Goal: Task Accomplishment & Management: Use online tool/utility

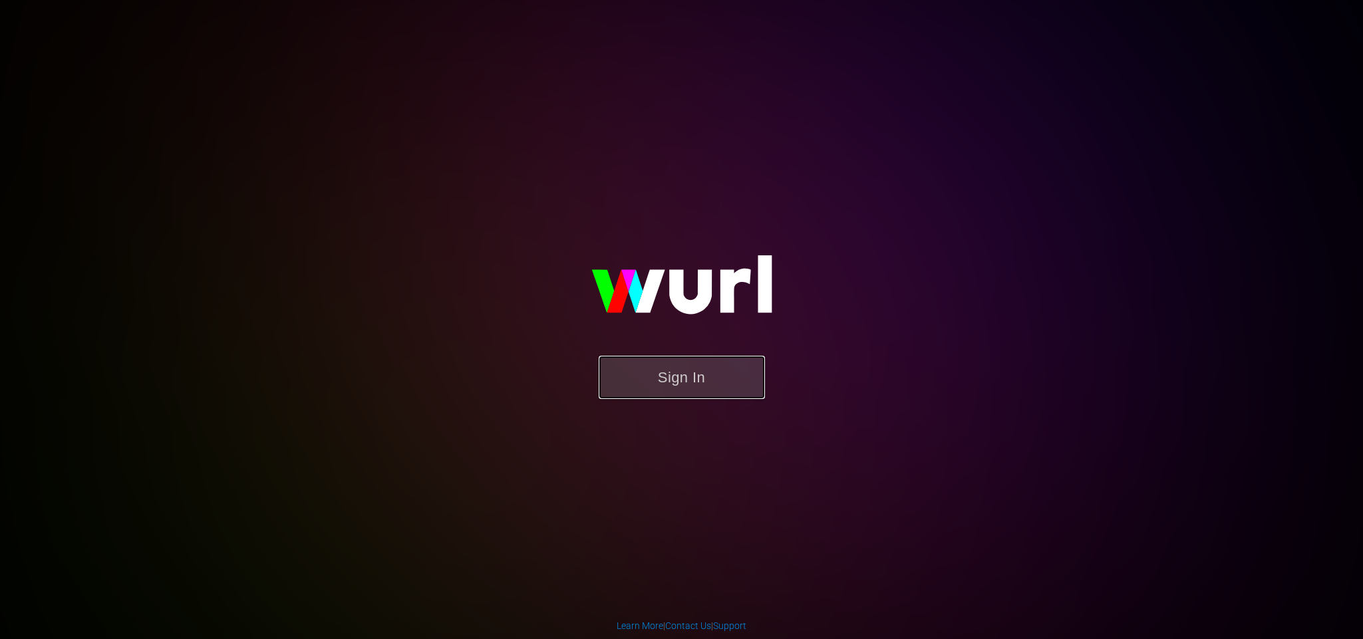
click at [705, 362] on button "Sign In" at bounding box center [682, 377] width 166 height 43
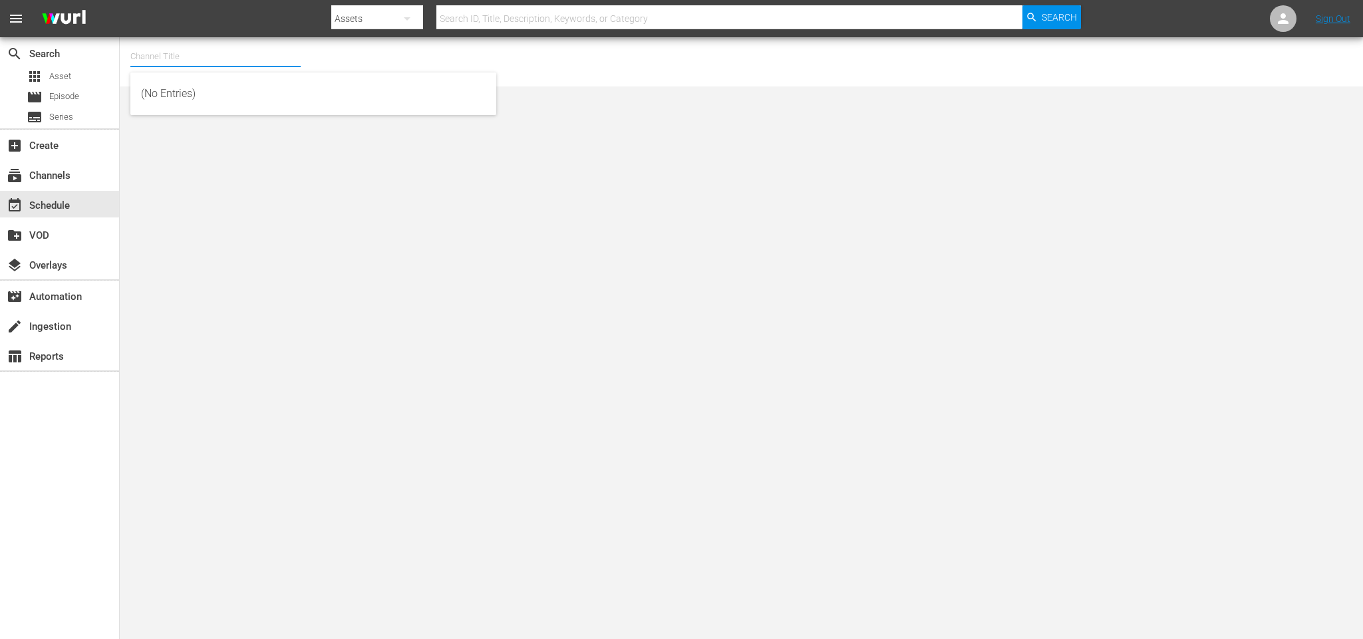
click at [178, 63] on input "text" at bounding box center [215, 57] width 170 height 32
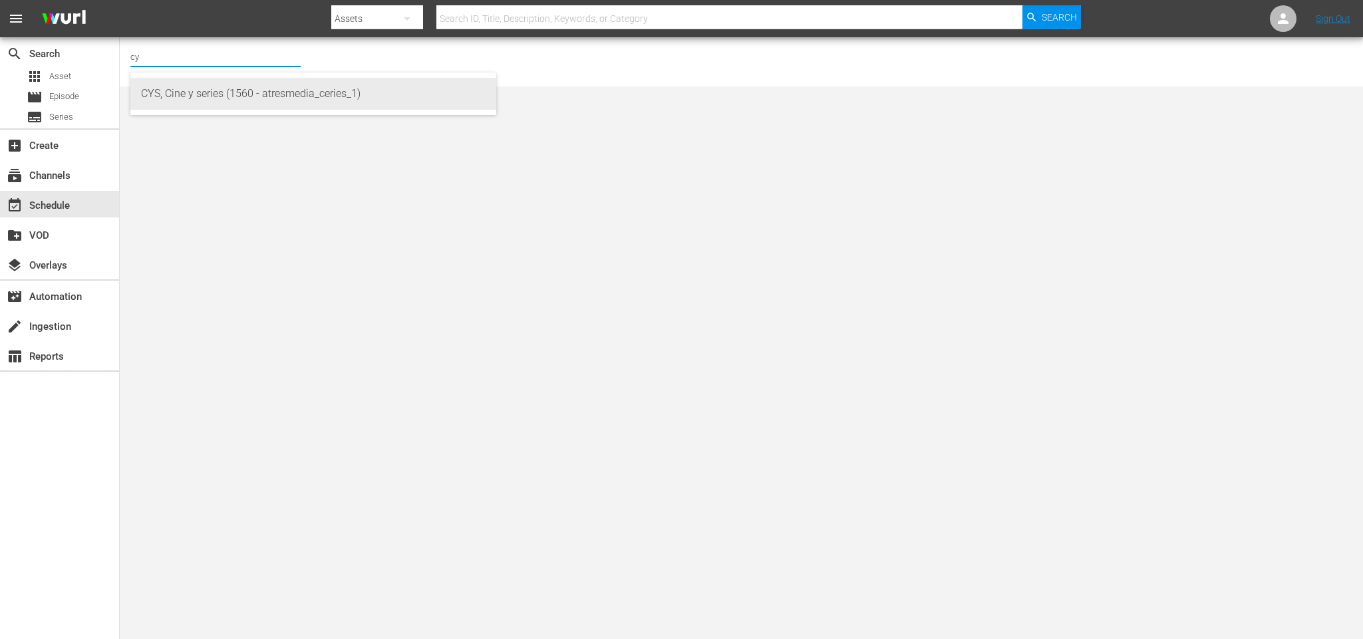
click at [198, 92] on div "CYS, Cine y series (1560 - atresmedia_ceries_1)" at bounding box center [313, 94] width 345 height 32
type input "CYS, Cine y series (1560 - atresmedia_ceries_1)"
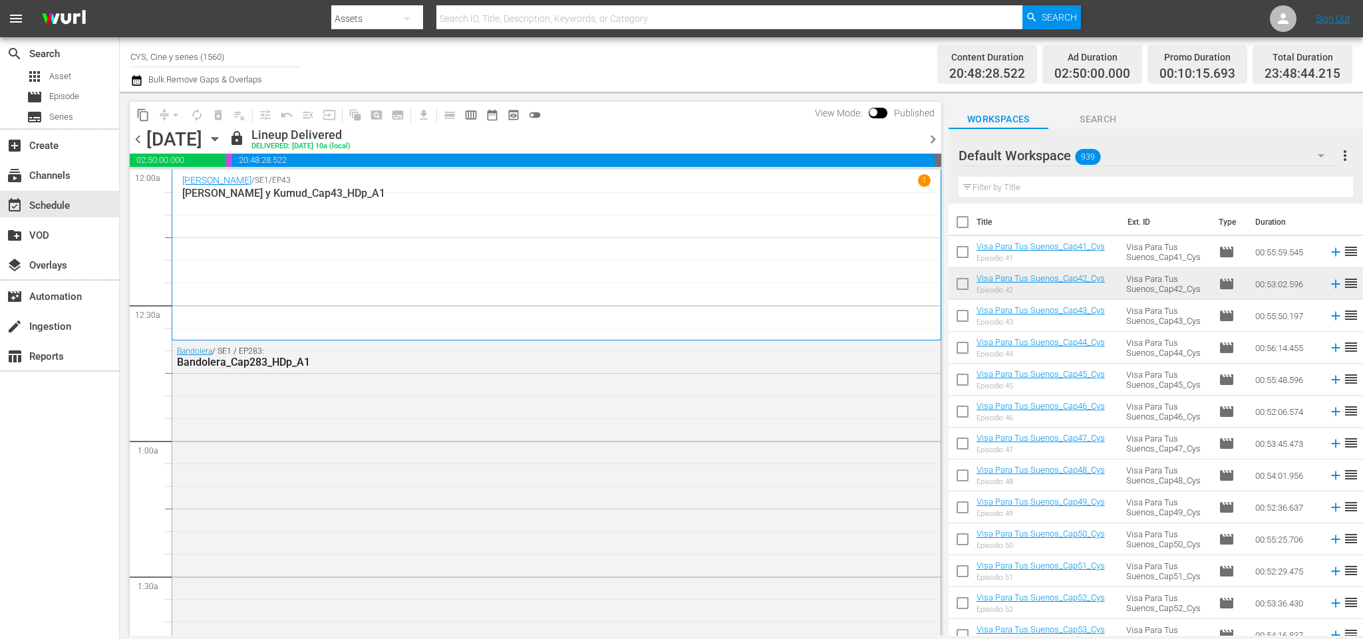
click at [222, 136] on icon "button" at bounding box center [215, 139] width 15 height 15
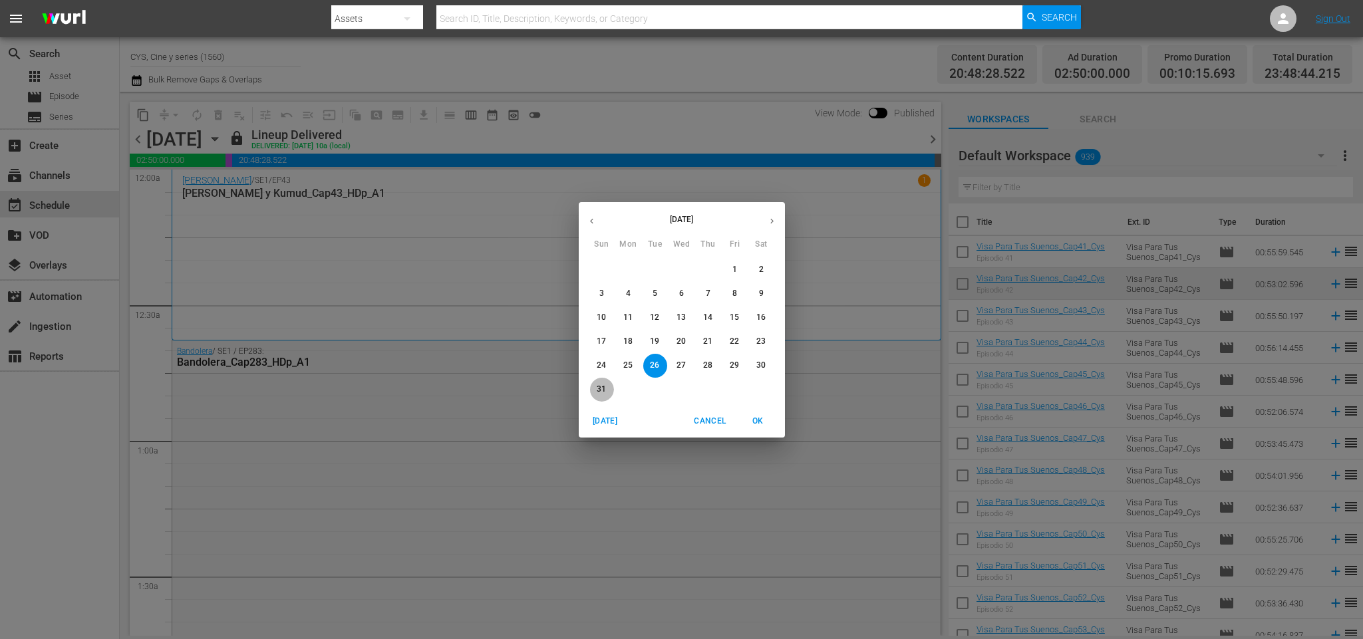
click at [605, 391] on p "31" at bounding box center [601, 389] width 9 height 11
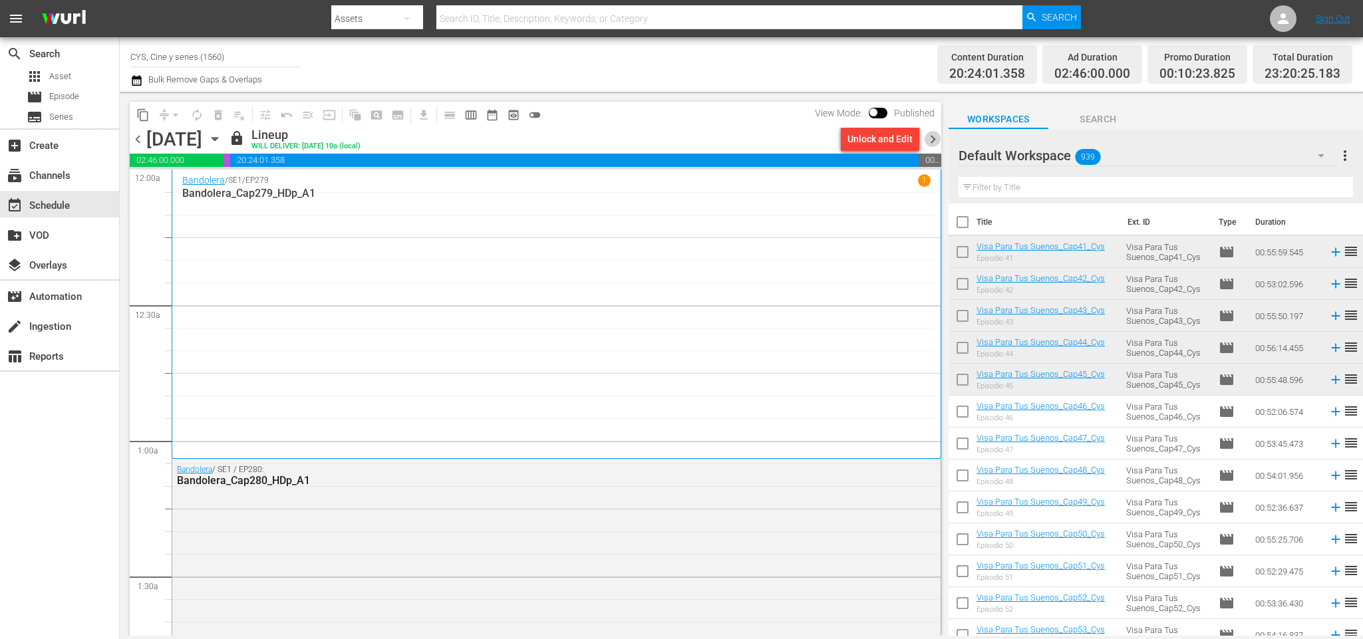
click at [908, 134] on span "chevron_right" at bounding box center [933, 139] width 17 height 17
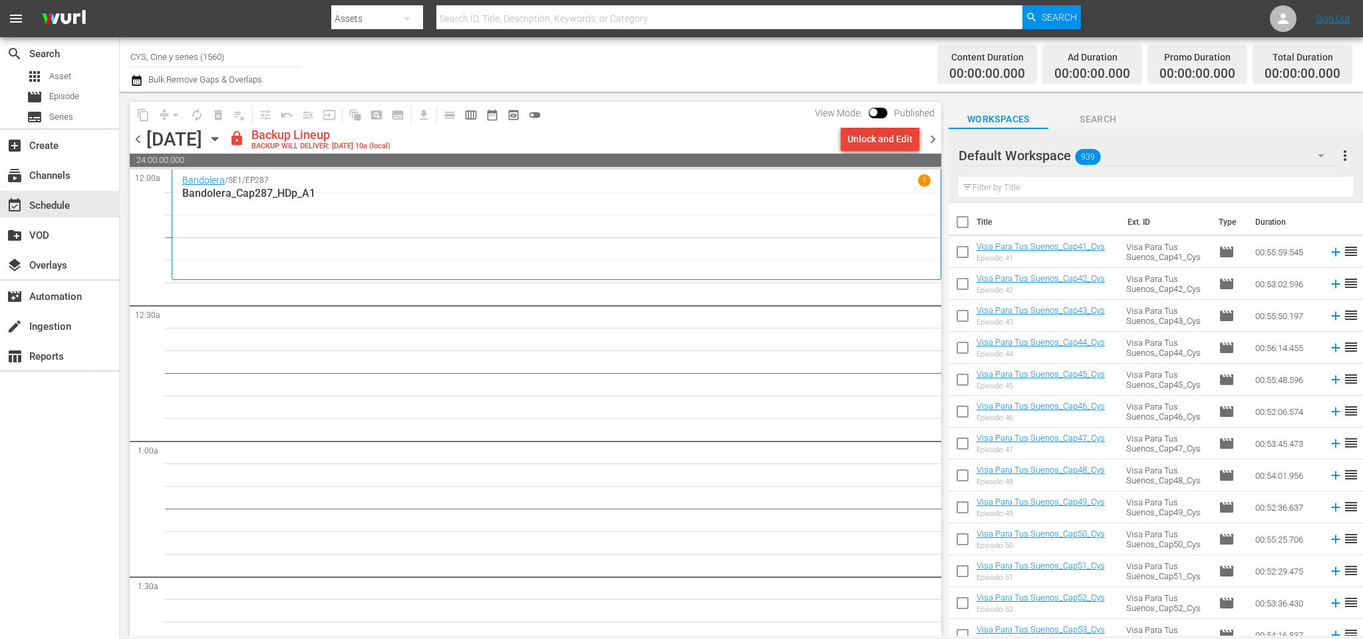
click at [884, 140] on div "Unlock and Edit" at bounding box center [880, 139] width 65 height 24
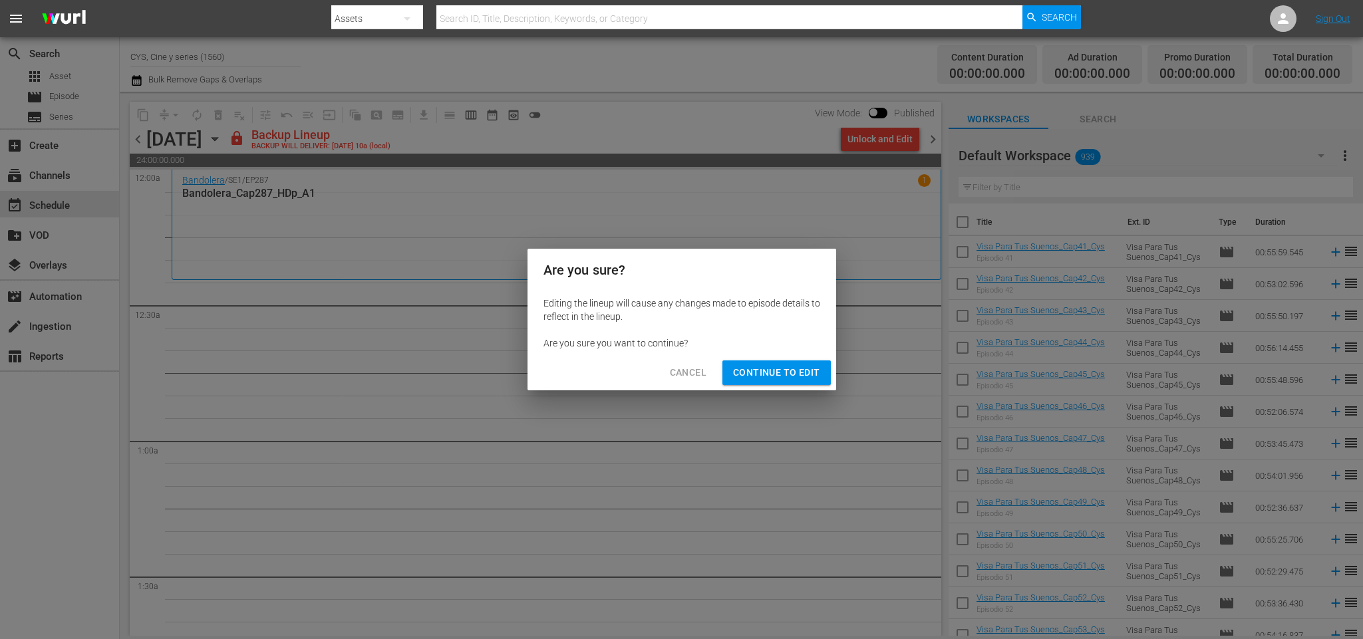
click at [777, 372] on span "Continue to Edit" at bounding box center [776, 373] width 87 height 17
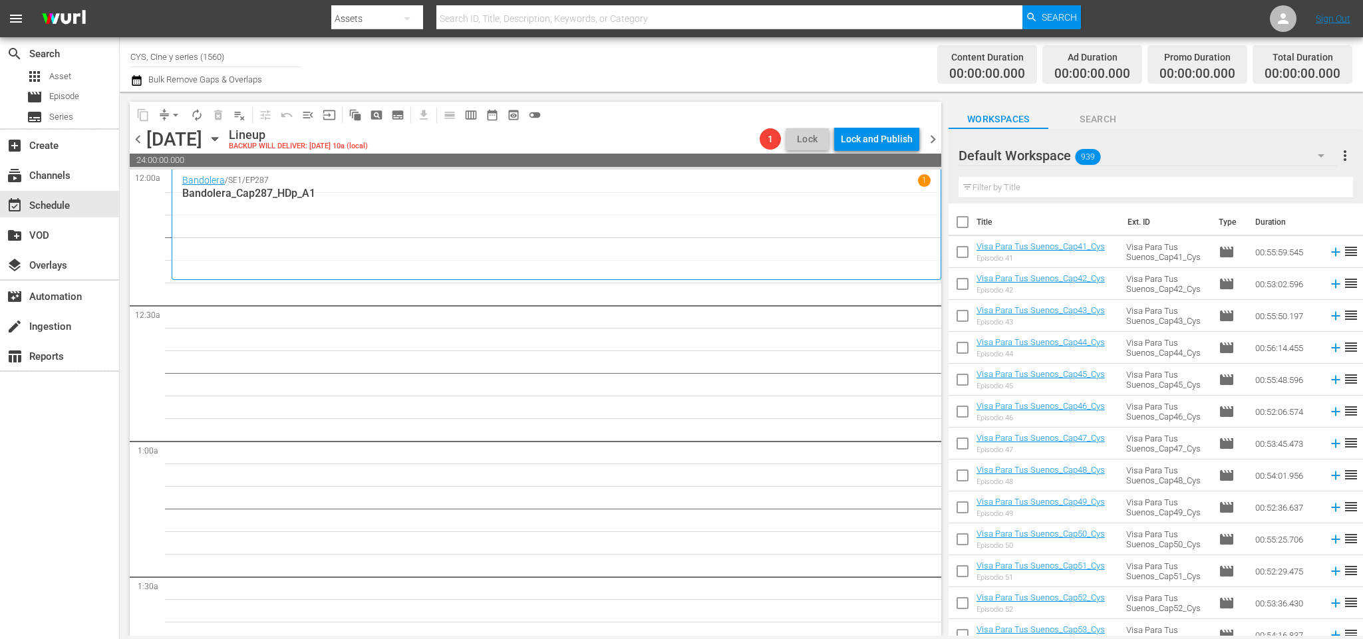
click at [140, 138] on span "chevron_left" at bounding box center [138, 139] width 17 height 17
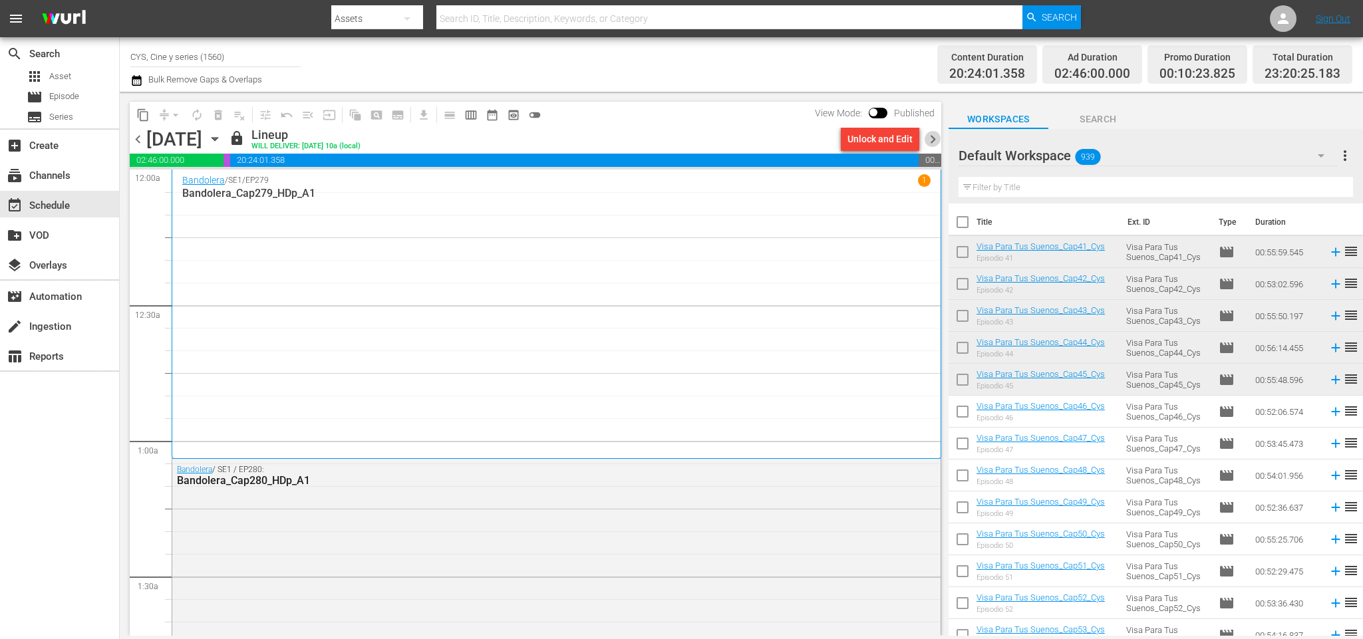
click at [908, 140] on span "chevron_right" at bounding box center [933, 139] width 17 height 17
